Goal: Task Accomplishment & Management: Manage account settings

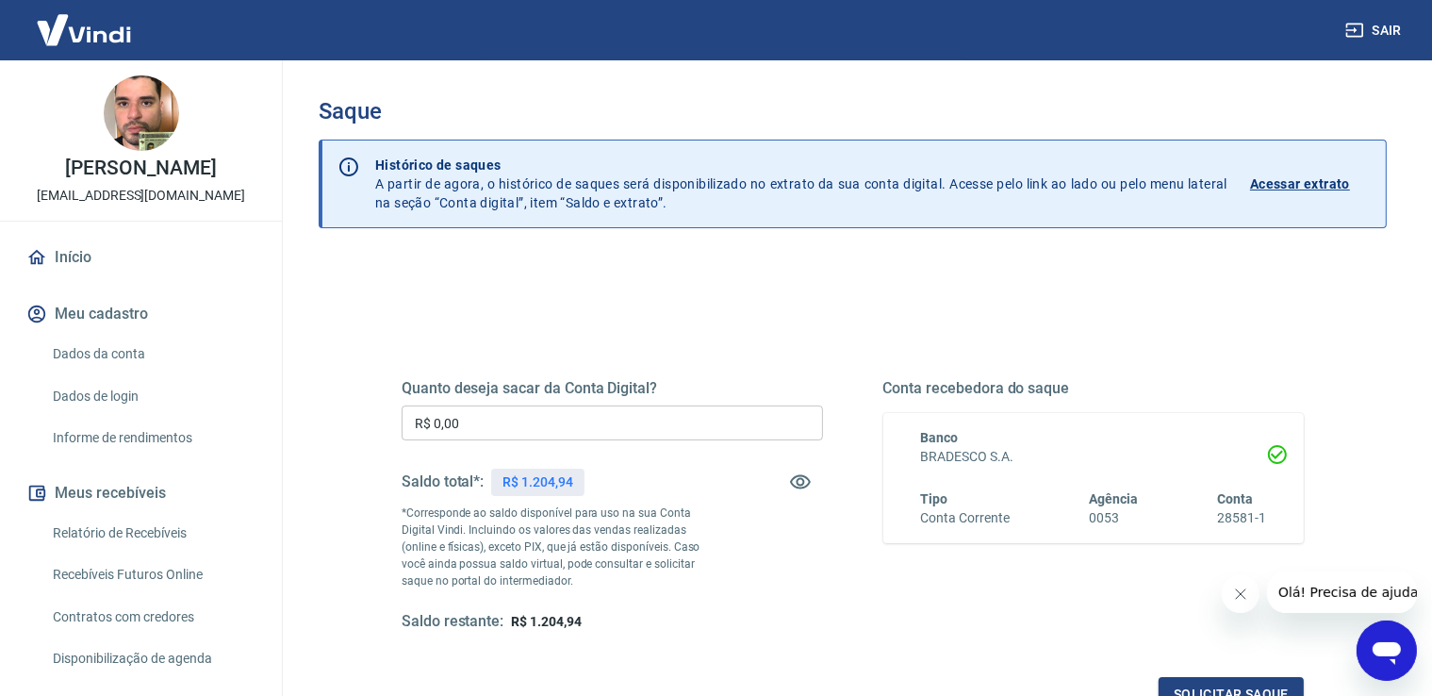
click at [685, 395] on h5 "Quanto deseja sacar da Conta Digital?" at bounding box center [611, 388] width 421 height 19
click at [685, 418] on input "R$ 0,00" at bounding box center [611, 422] width 421 height 35
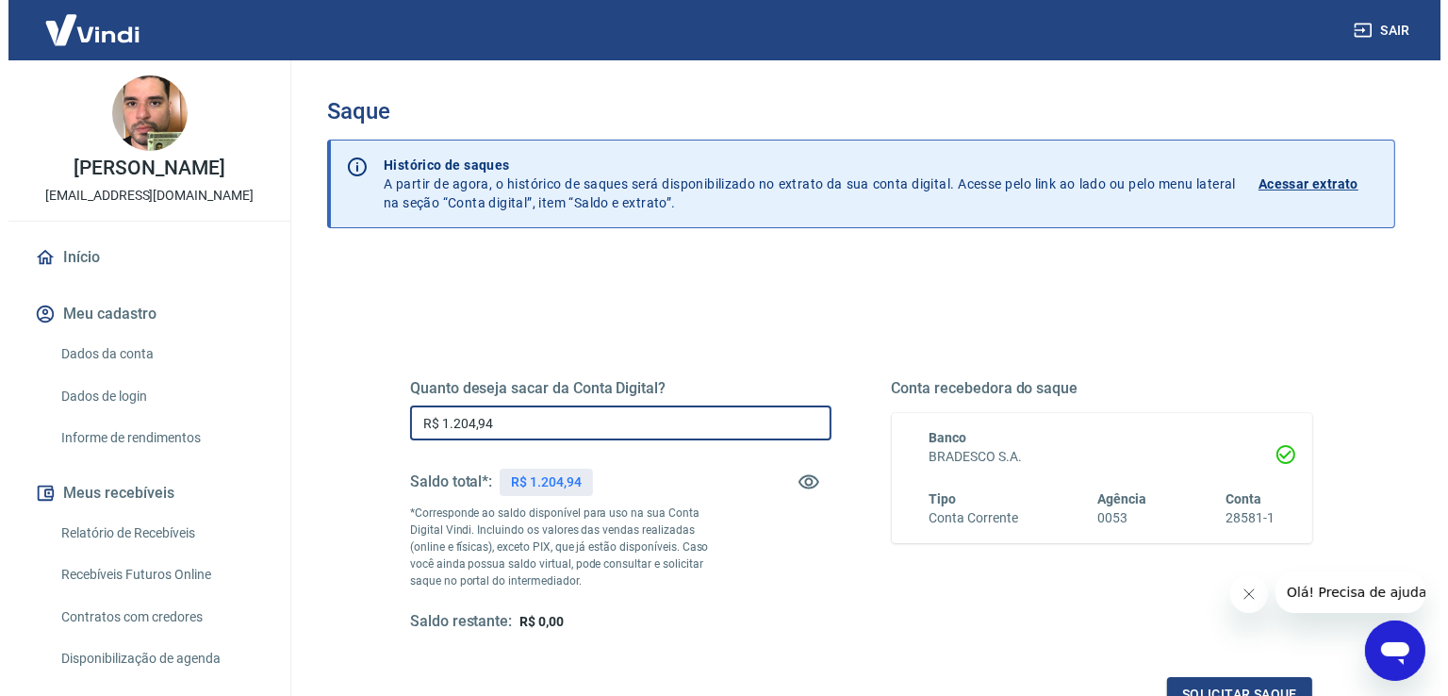
scroll to position [210, 0]
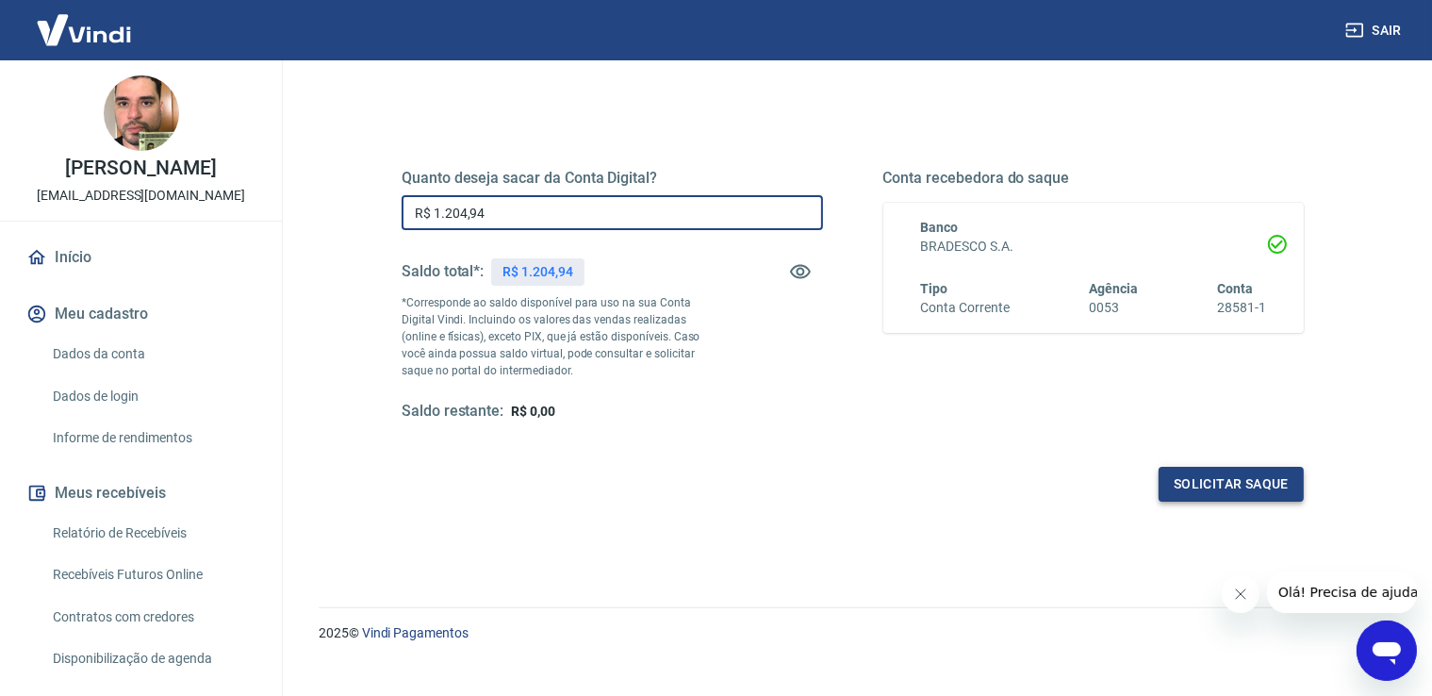
type input "R$ 1.204,94"
click at [1204, 494] on button "Solicitar saque" at bounding box center [1230, 484] width 145 height 35
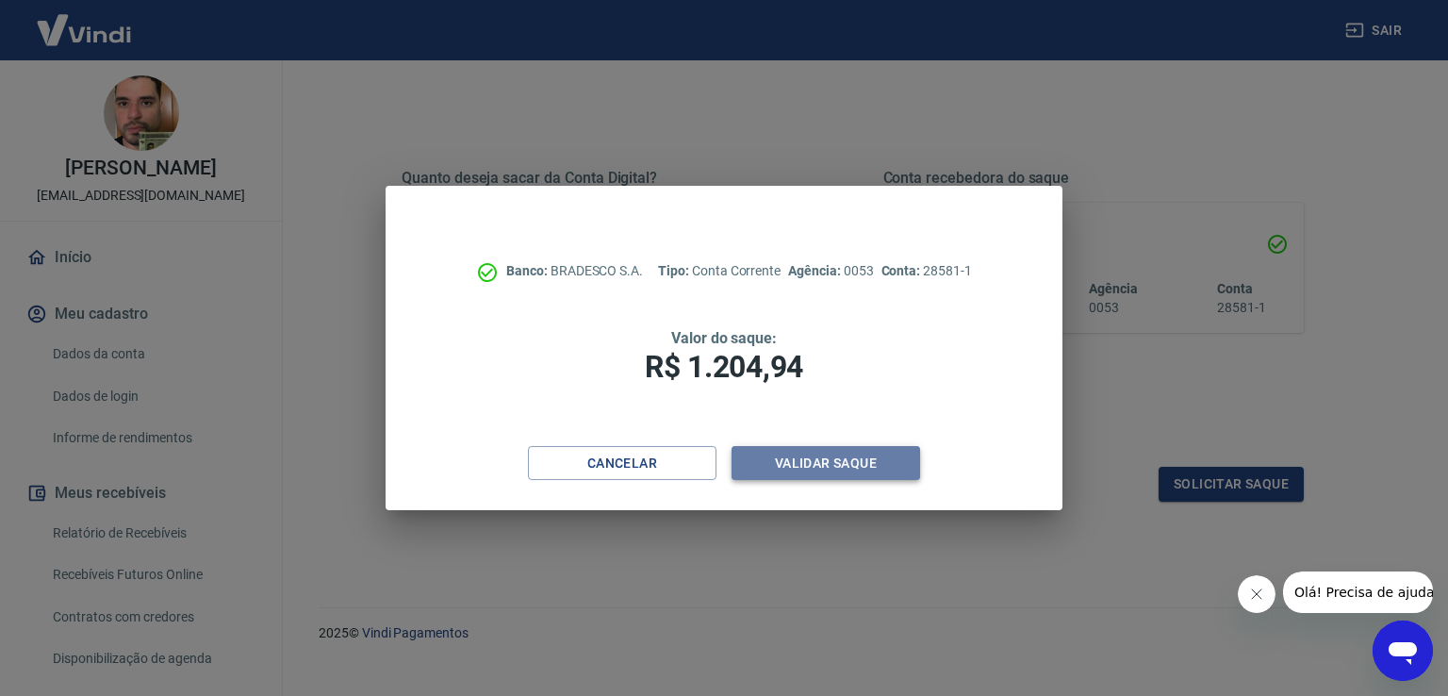
click at [808, 465] on button "Validar saque" at bounding box center [825, 463] width 188 height 35
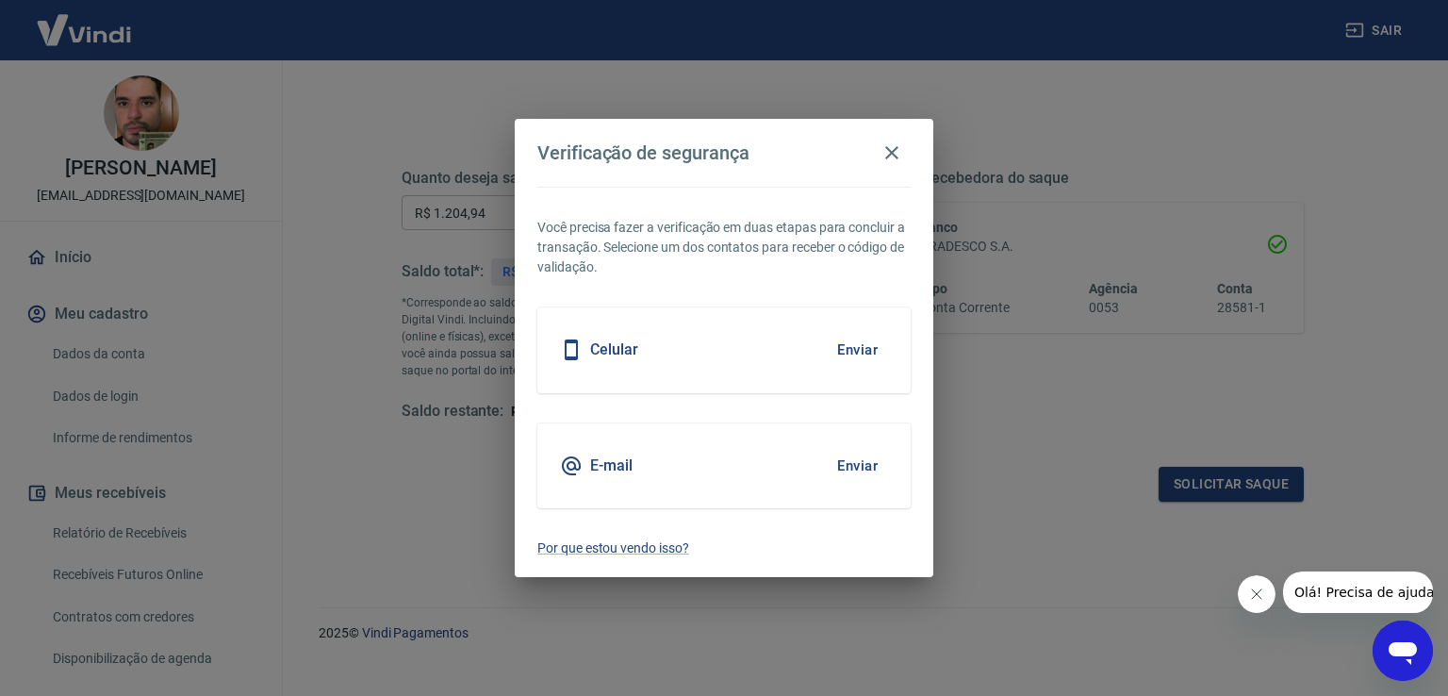
click at [868, 460] on button "Enviar" at bounding box center [857, 466] width 61 height 40
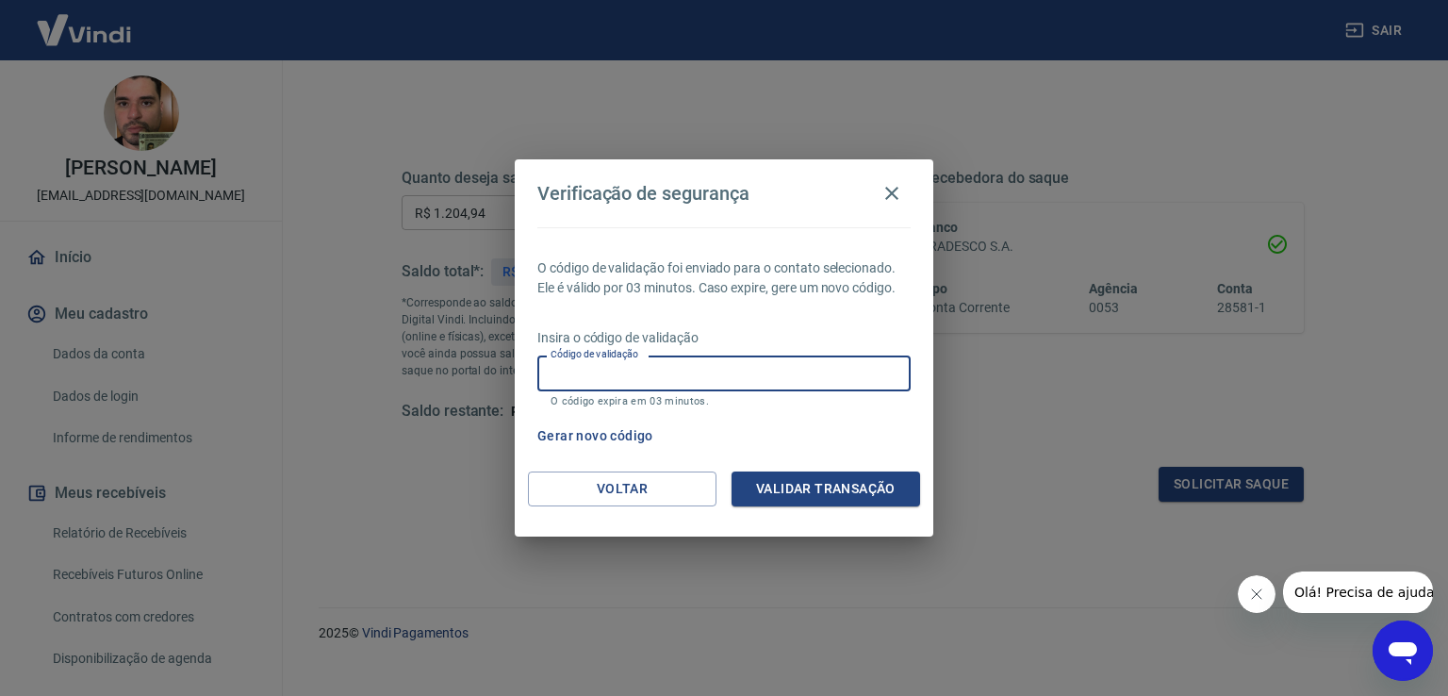
click at [814, 358] on input "Código de validação" at bounding box center [723, 372] width 373 height 35
paste input "511104"
type input "511104"
click at [822, 483] on button "Validar transação" at bounding box center [825, 488] width 188 height 35
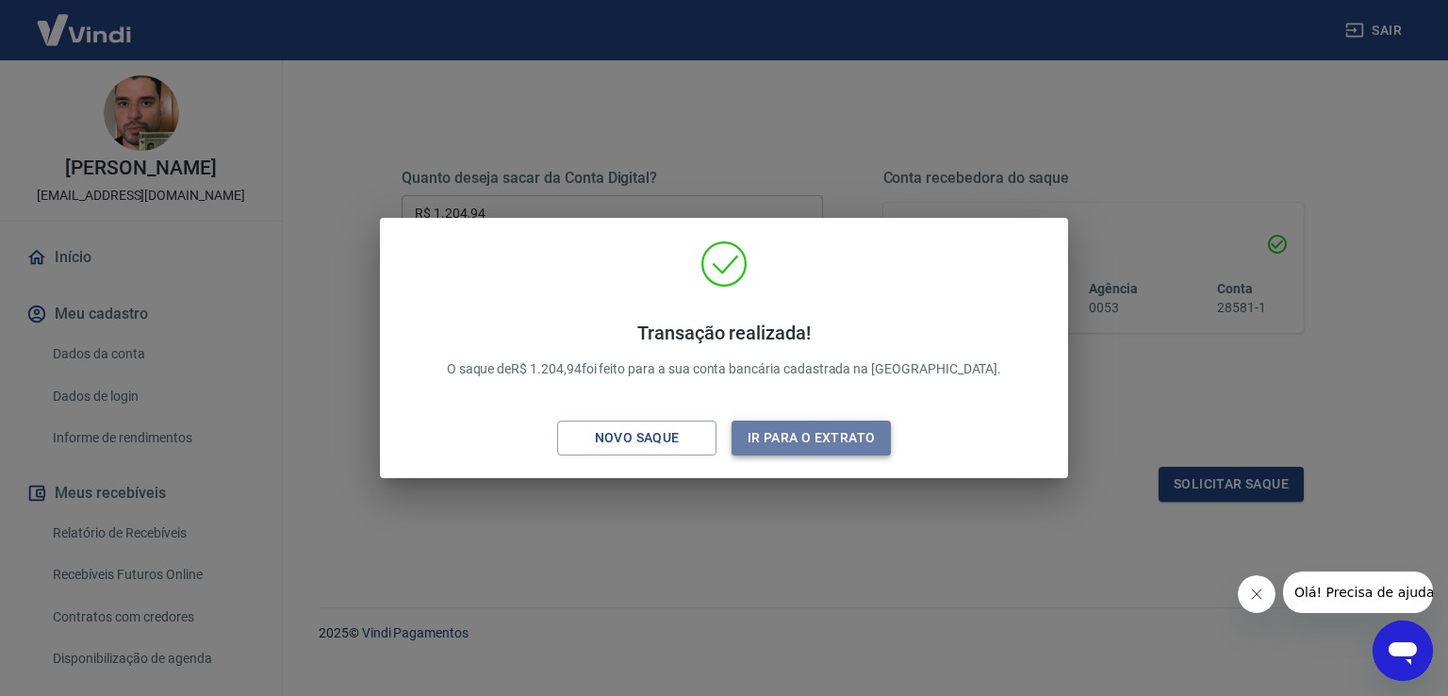
click at [857, 434] on button "Ir para o extrato" at bounding box center [810, 437] width 159 height 35
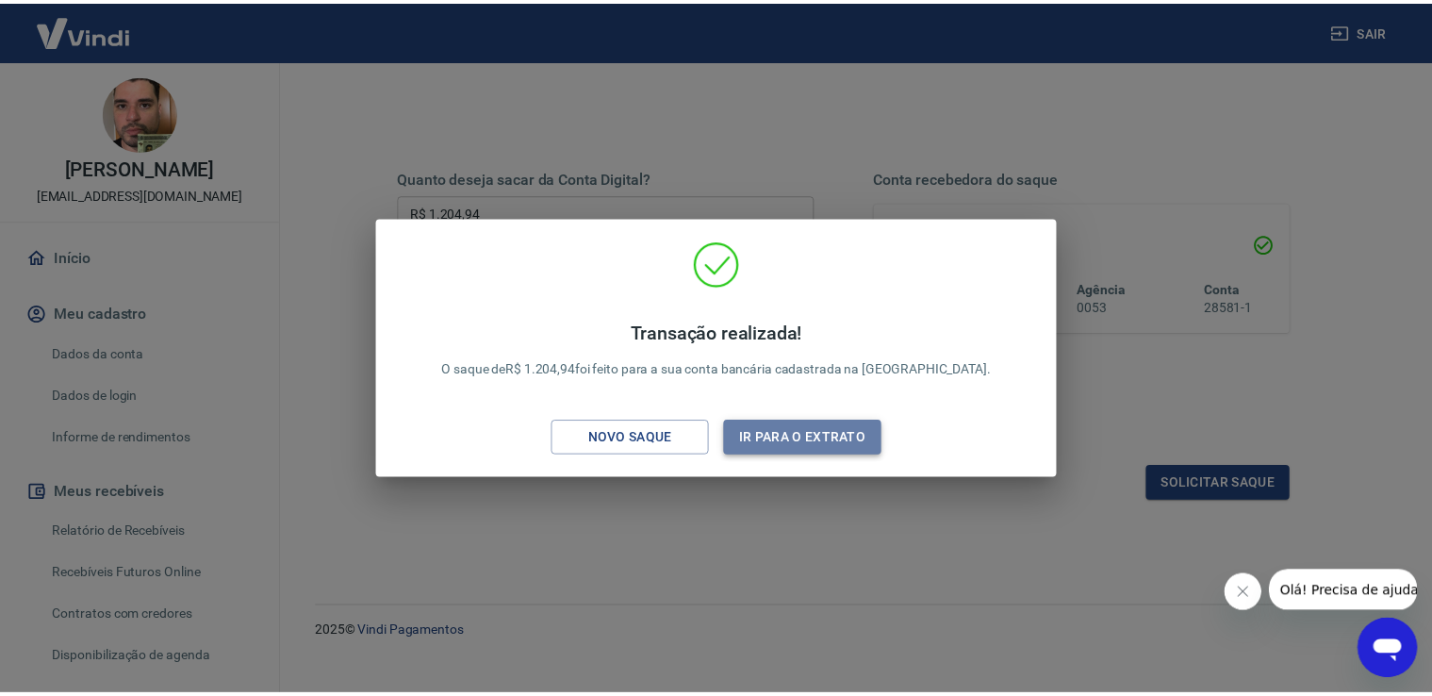
scroll to position [237, 0]
